Goal: Find specific page/section: Find specific page/section

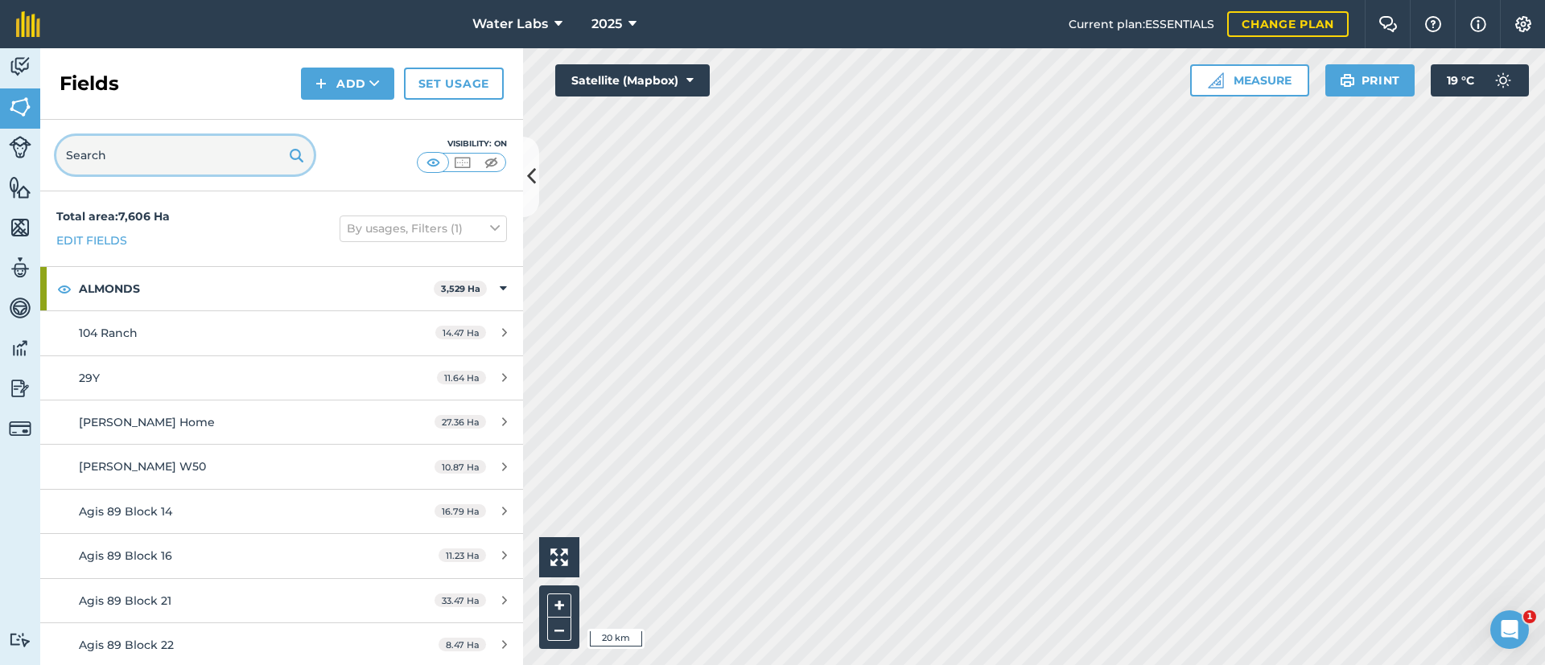
click at [215, 165] on input "text" at bounding box center [184, 155] width 257 height 39
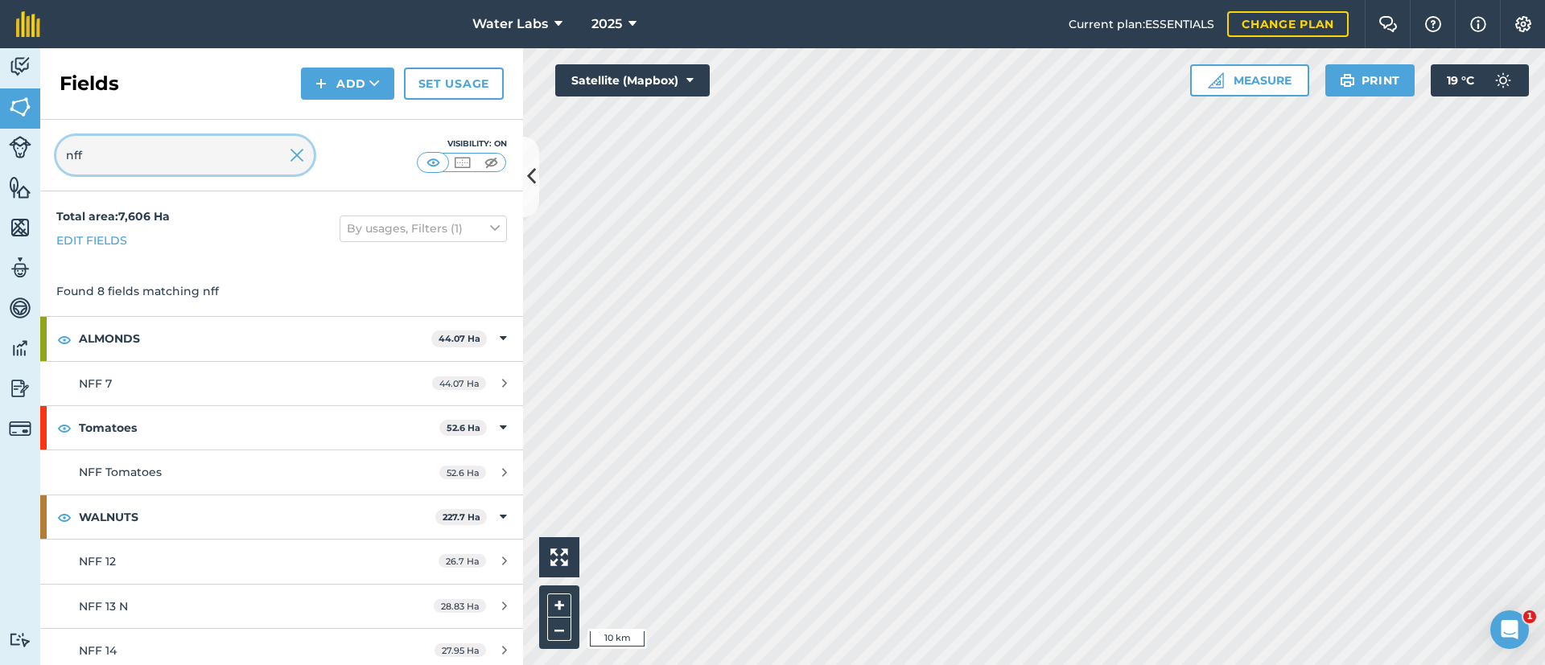
type input "nff"
click at [295, 155] on img at bounding box center [297, 155] width 14 height 19
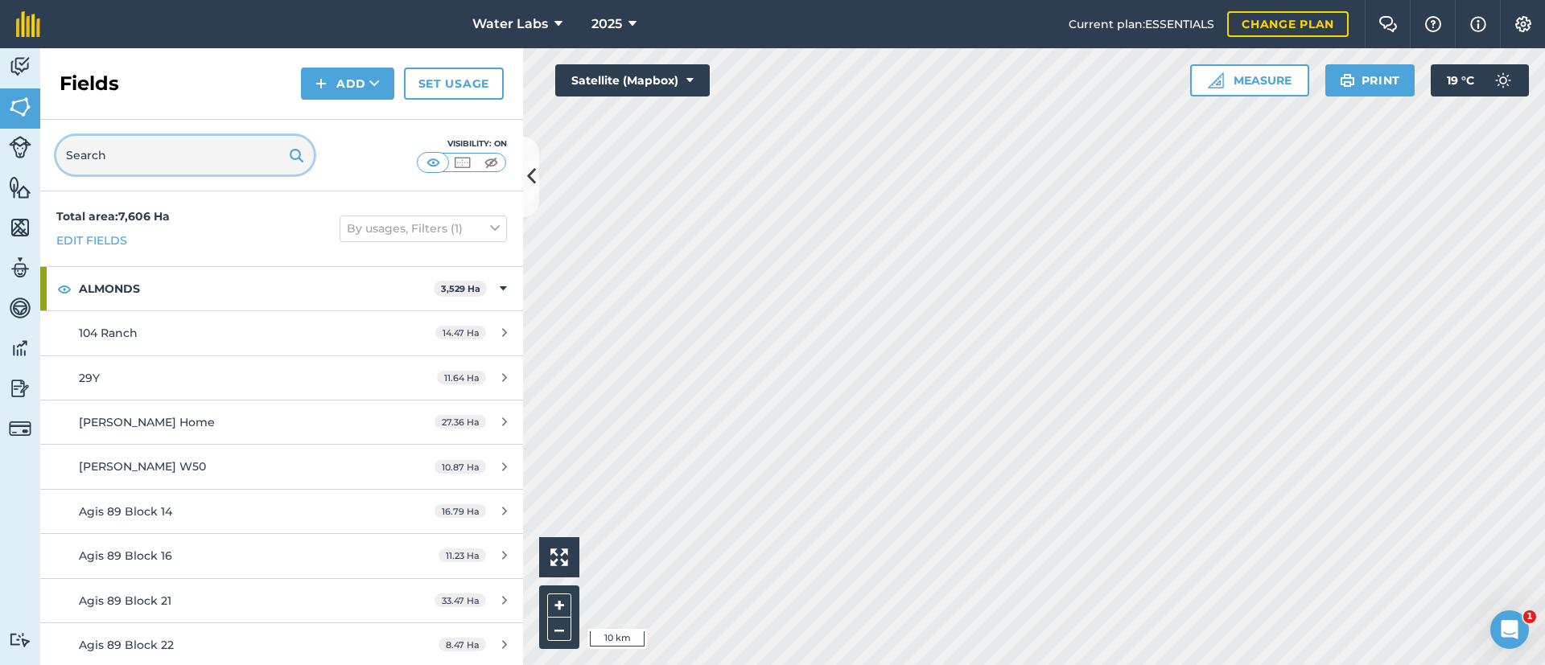
click at [245, 150] on input "text" at bounding box center [184, 155] width 257 height 39
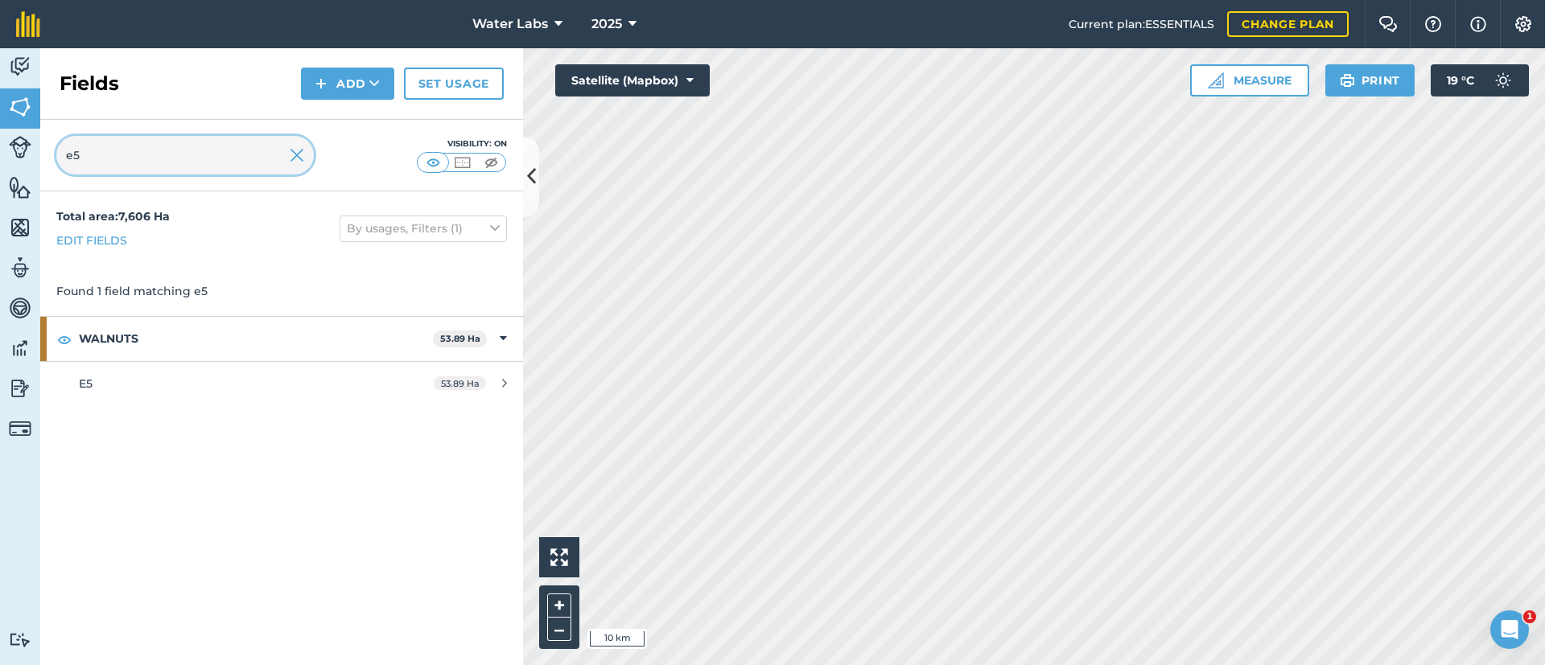
type input "e"
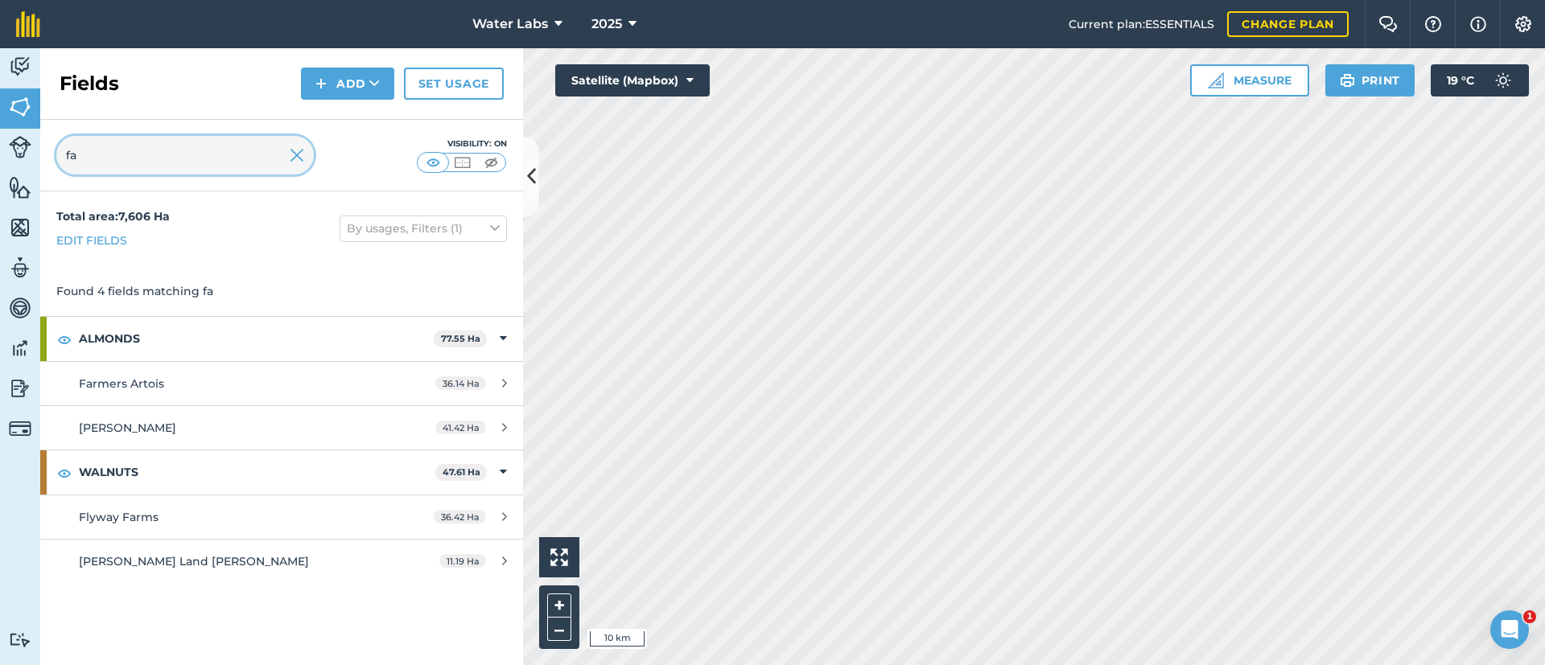
type input "f"
type input "b"
